Goal: Task Accomplishment & Management: Use online tool/utility

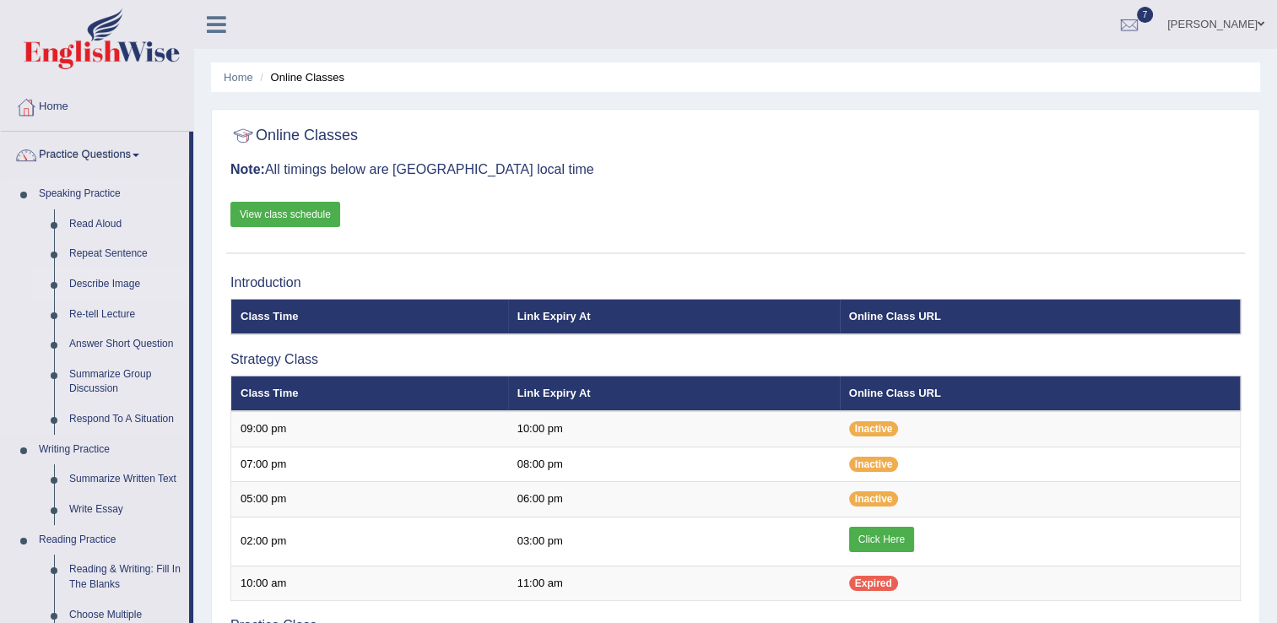
click at [137, 288] on link "Describe Image" at bounding box center [125, 284] width 127 height 30
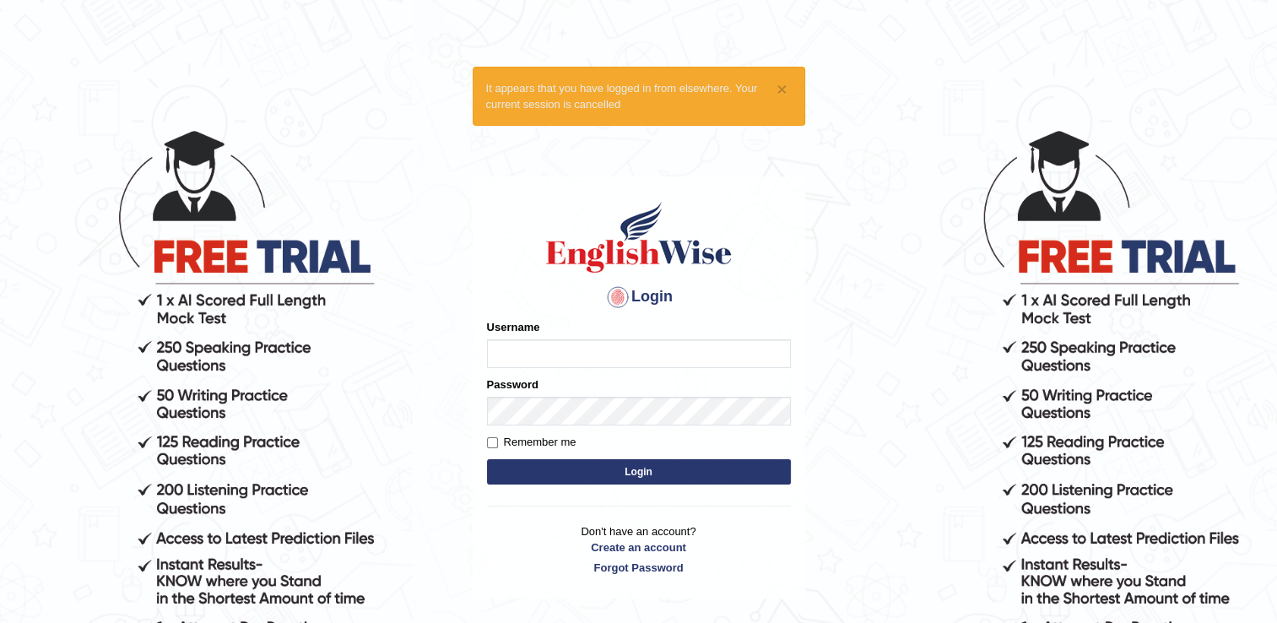
type input "punianarender"
click at [625, 461] on button "Login" at bounding box center [639, 471] width 304 height 25
